Goal: Task Accomplishment & Management: Manage account settings

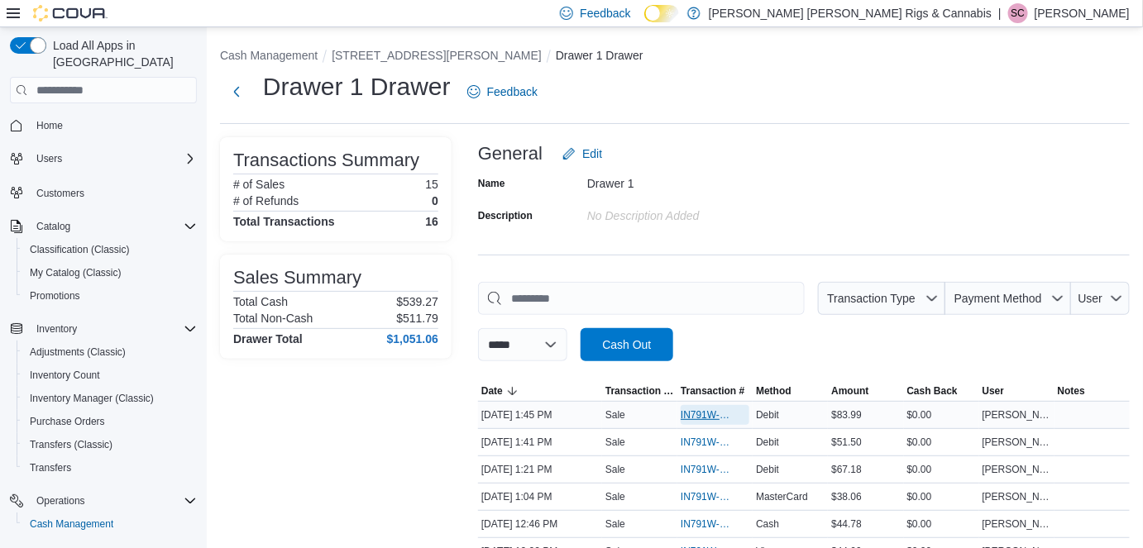
click at [703, 413] on span "IN791W-33350" at bounding box center [706, 414] width 52 height 13
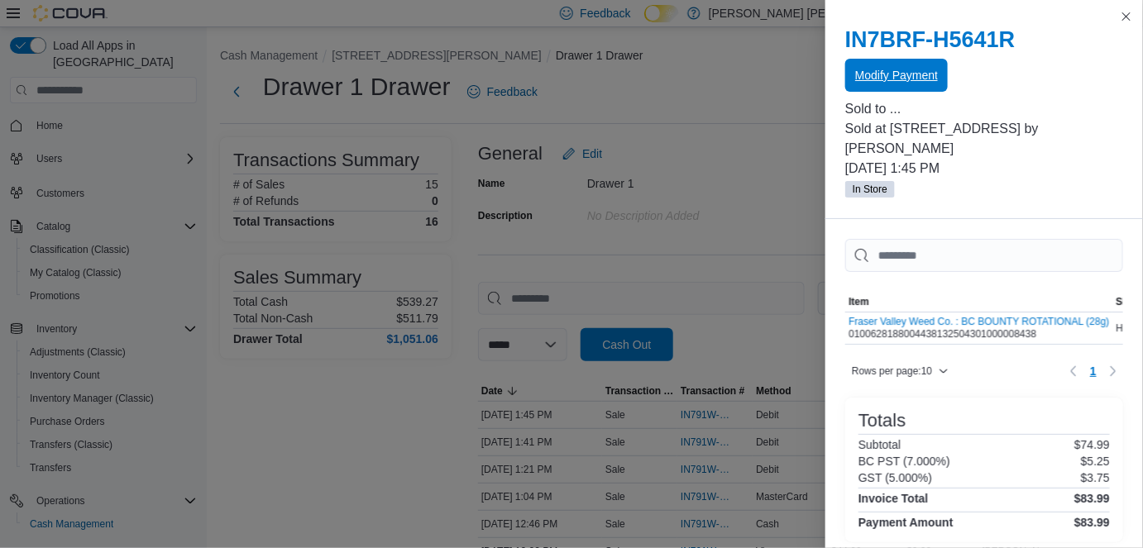
click at [911, 67] on span "Modify Payment" at bounding box center [896, 75] width 83 height 33
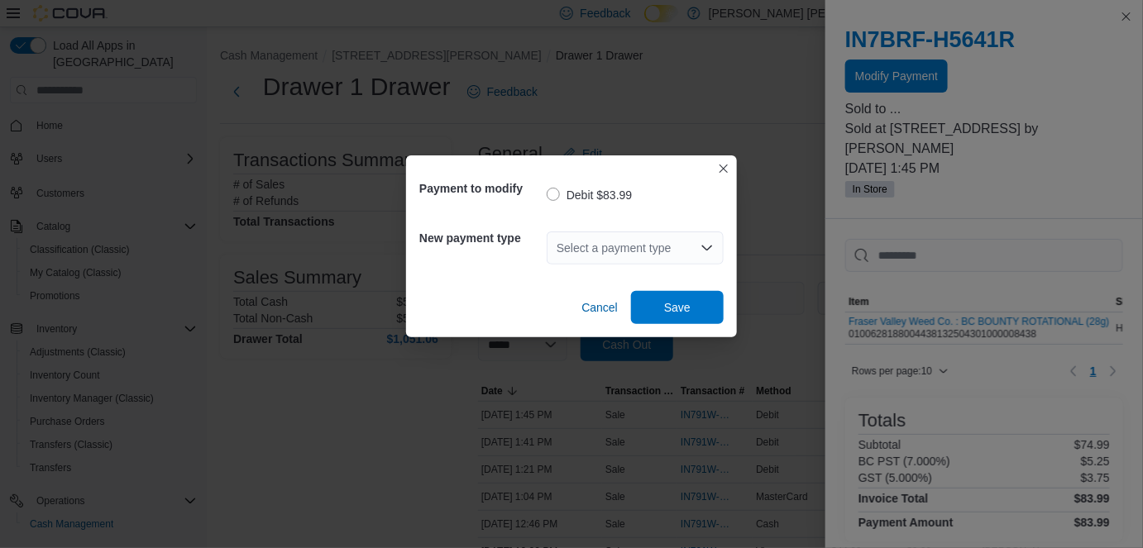
click at [646, 246] on div "Select a payment type" at bounding box center [635, 248] width 177 height 33
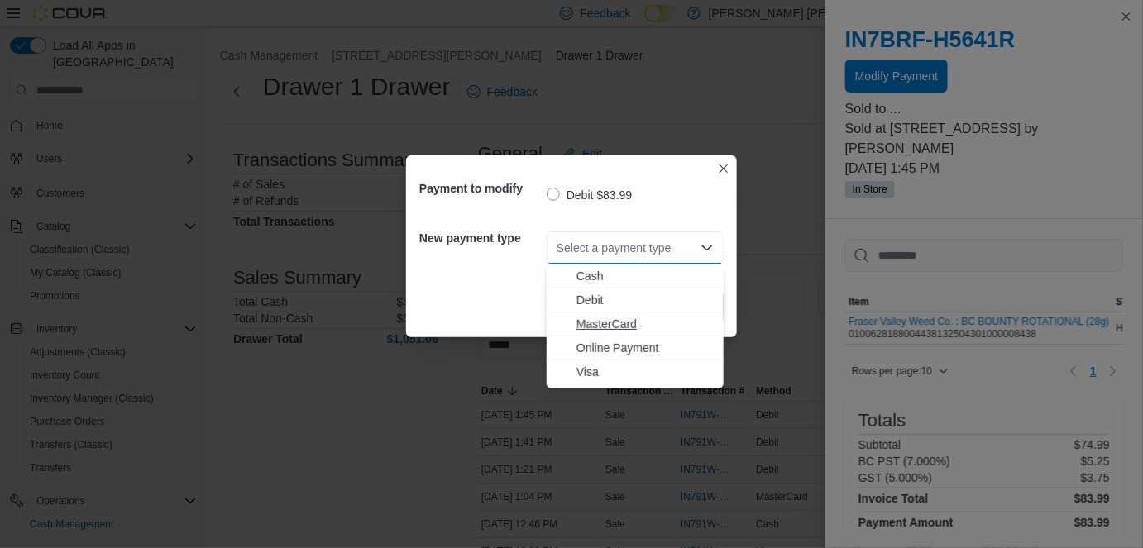
click at [614, 327] on span "MasterCard" at bounding box center [644, 324] width 137 height 17
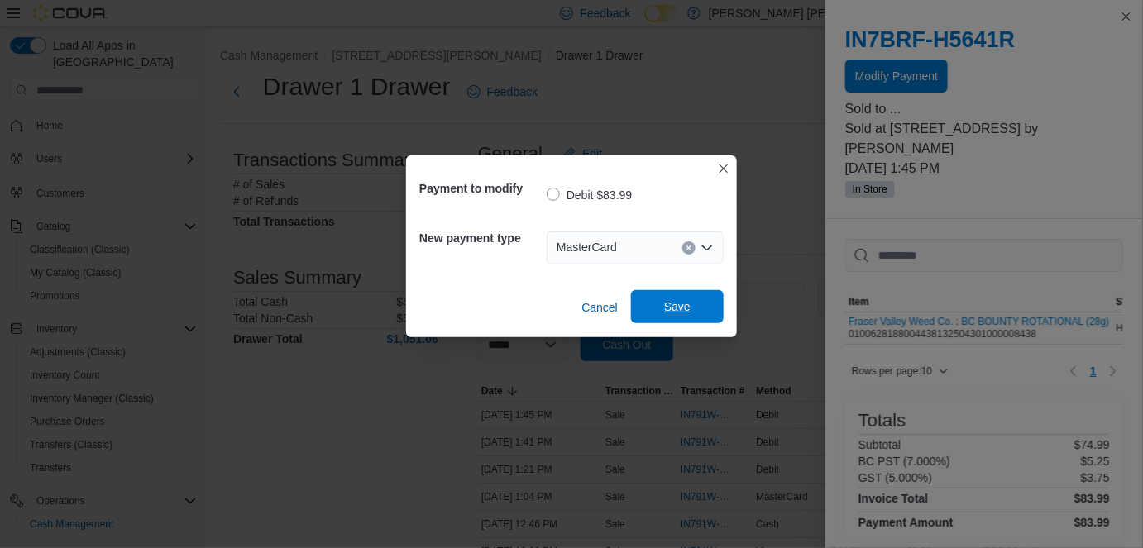
click at [695, 313] on span "Save" at bounding box center [677, 306] width 73 height 33
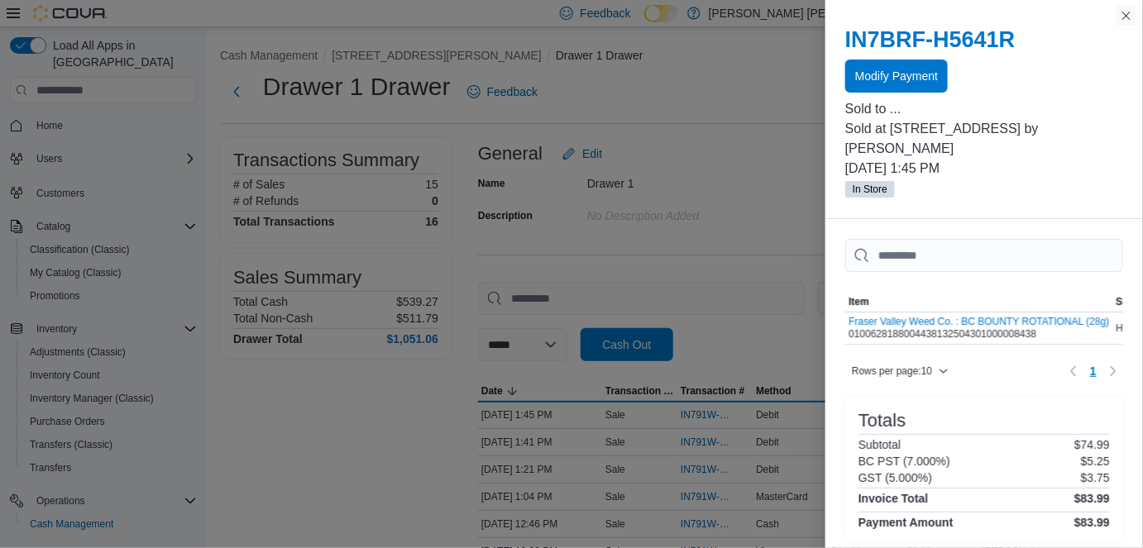
click at [1129, 18] on button "Close this dialog" at bounding box center [1126, 16] width 20 height 20
